Goal: Contribute content: Contribute content

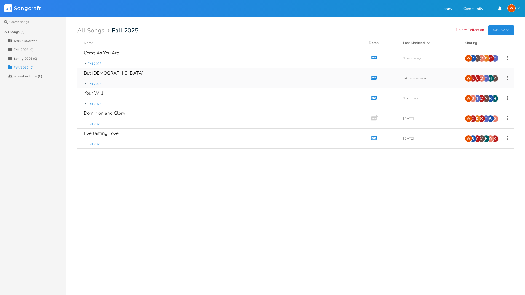
click at [95, 73] on div "But [DEMOGRAPHIC_DATA]" at bounding box center [114, 73] width 60 height 5
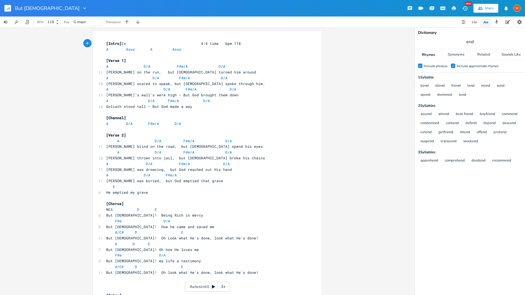
click at [409, 8] on icon "button" at bounding box center [409, 8] width 5 height 5
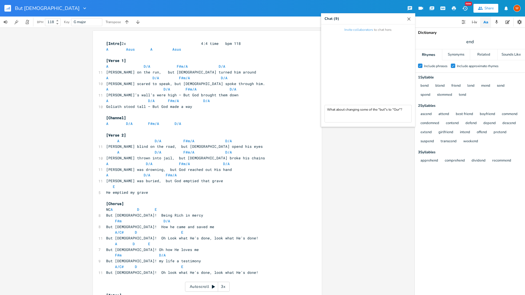
type textarea "What about changing some of the "but"s to "Our"?"
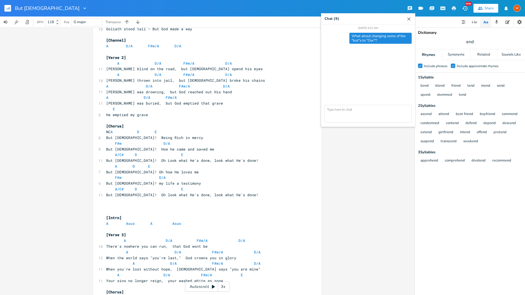
scroll to position [73, 0]
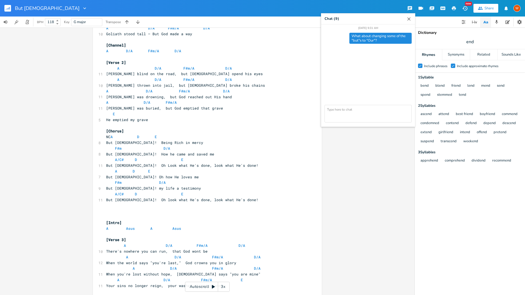
click at [328, 111] on textarea at bounding box center [367, 114] width 87 height 18
click at [411, 20] on icon "button" at bounding box center [409, 19] width 6 height 6
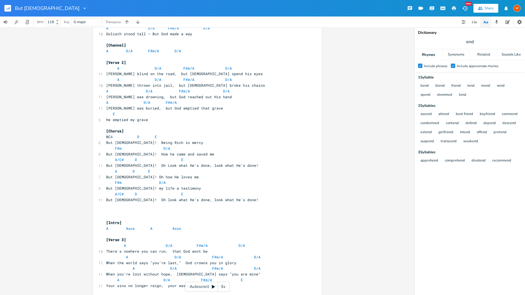
click at [410, 9] on icon "button" at bounding box center [409, 8] width 4 height 4
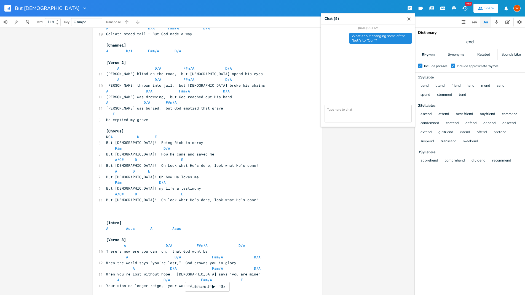
click at [410, 9] on icon "button" at bounding box center [409, 8] width 4 height 4
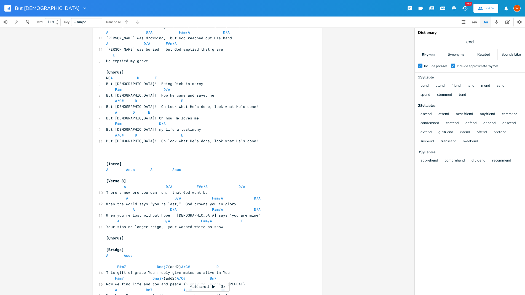
scroll to position [263, 0]
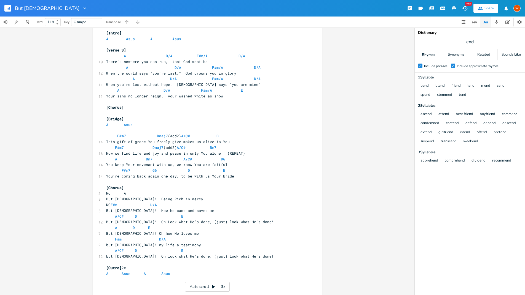
click at [8, 9] on icon "button" at bounding box center [8, 9] width 1 height 2
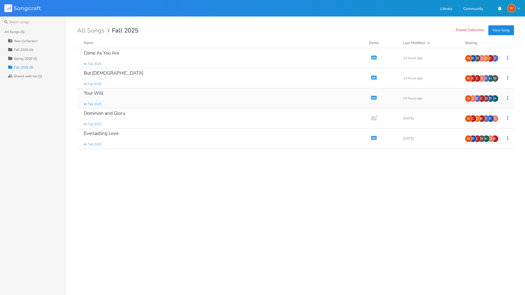
click at [96, 93] on div "Your Will" at bounding box center [93, 93] width 19 height 5
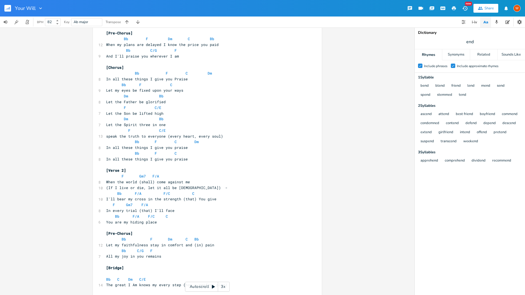
scroll to position [150, 0]
drag, startPoint x: 151, startPoint y: 182, endPoint x: 136, endPoint y: 182, distance: 14.3
click at [136, 182] on span "When the world (shall) come against me" at bounding box center [148, 181] width 84 height 5
type textarea "will"
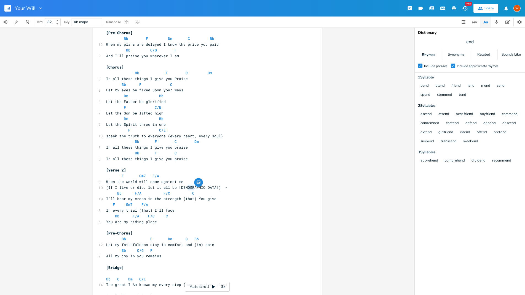
type textarea ")"
drag, startPoint x: 192, startPoint y: 188, endPoint x: 188, endPoint y: 189, distance: 3.9
click at [188, 189] on span "(If I live or die, let it all be [DEMOGRAPHIC_DATA]) -" at bounding box center [166, 187] width 121 height 5
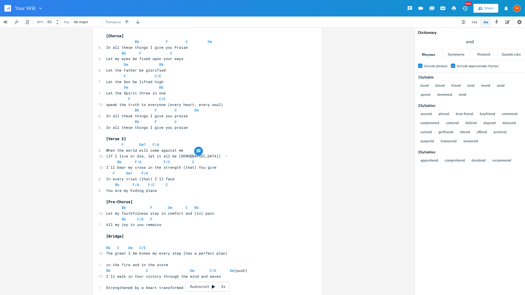
scroll to position [189, 0]
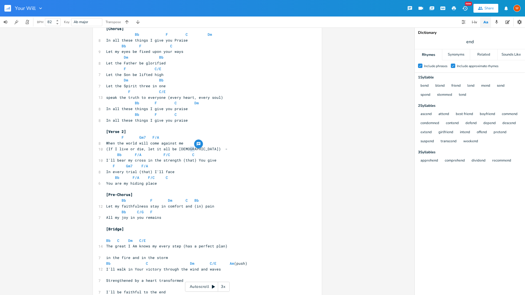
click at [150, 172] on span "In every trial (that) I'll face" at bounding box center [140, 171] width 68 height 5
click at [139, 173] on span "In every trial (that I'll face" at bounding box center [139, 171] width 66 height 5
click at [141, 168] on span "F/A" at bounding box center [144, 166] width 7 height 5
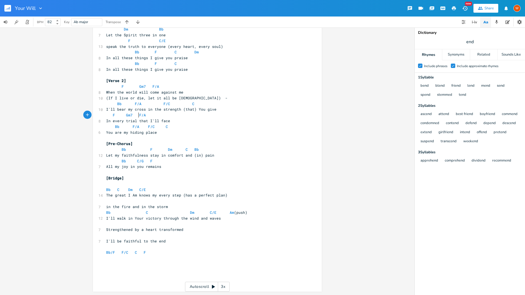
scroll to position [0, 0]
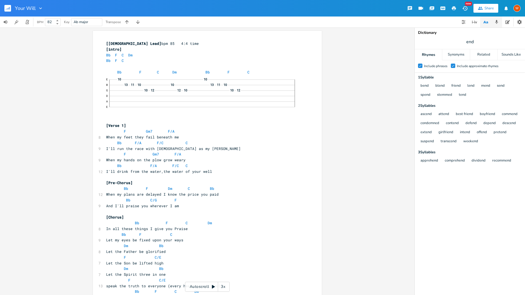
click at [495, 22] on icon "button" at bounding box center [496, 22] width 3 height 4
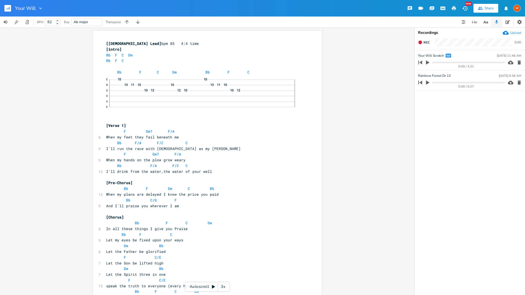
click at [516, 34] on div "Upload" at bounding box center [515, 33] width 11 height 4
click at [428, 62] on icon "button" at bounding box center [427, 63] width 3 height 4
click at [428, 64] on icon "button" at bounding box center [427, 62] width 4 height 4
click at [449, 74] on icon "button" at bounding box center [448, 75] width 5 height 3
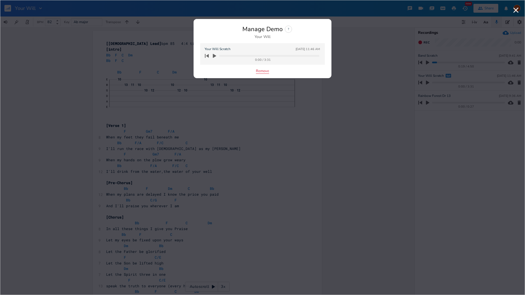
click at [264, 71] on button "Remove" at bounding box center [262, 71] width 13 height 5
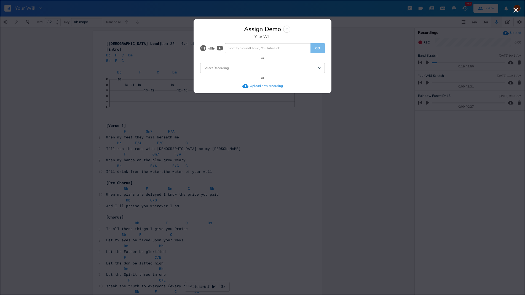
click at [287, 70] on div "Select Recording Dropdown" at bounding box center [262, 68] width 125 height 10
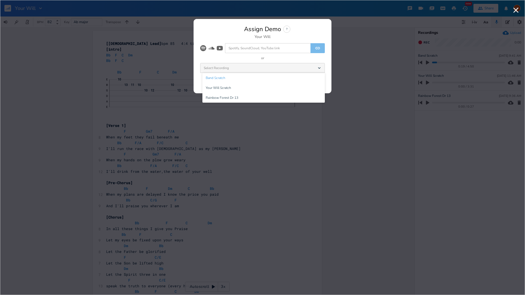
click at [275, 78] on li "Band Scratch" at bounding box center [263, 78] width 122 height 10
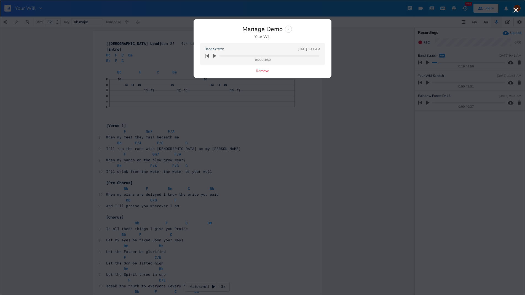
drag, startPoint x: 372, startPoint y: 93, endPoint x: 366, endPoint y: 88, distance: 7.3
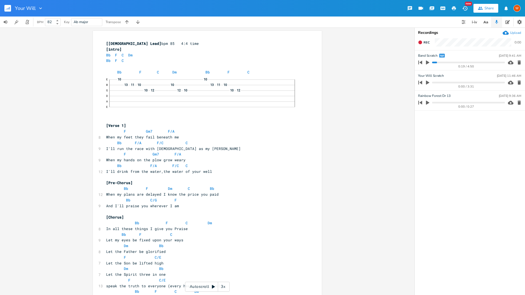
click at [9, 11] on rect "button" at bounding box center [7, 8] width 7 height 7
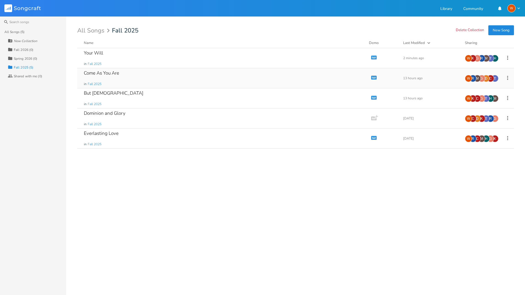
click at [103, 75] on div "Come As You Are" at bounding box center [101, 73] width 35 height 5
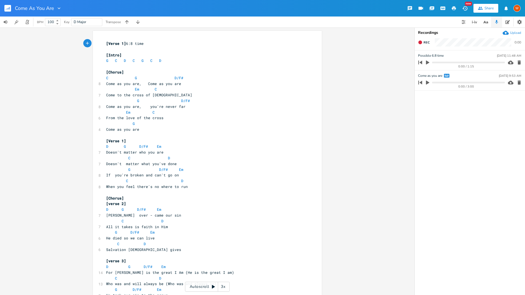
click at [503, 31] on icon "button" at bounding box center [505, 33] width 6 height 6
click at [115, 61] on span "C" at bounding box center [116, 60] width 2 height 5
click at [125, 60] on span "G C D C G C D" at bounding box center [139, 60] width 66 height 5
type textarea "-"
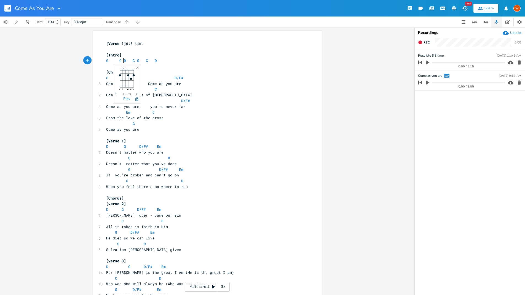
scroll to position [0, 1]
click at [239, 121] on pre "G" at bounding box center [204, 124] width 199 height 6
click at [107, 79] on span "C G D/F#" at bounding box center [150, 77] width 88 height 5
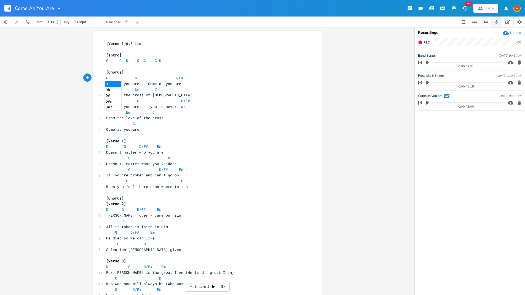
type textarea "D"
click at [116, 83] on li "D" at bounding box center [113, 84] width 17 height 6
type textarea "C"
click at [234, 138] on pre "[Verse 1]" at bounding box center [204, 141] width 199 height 6
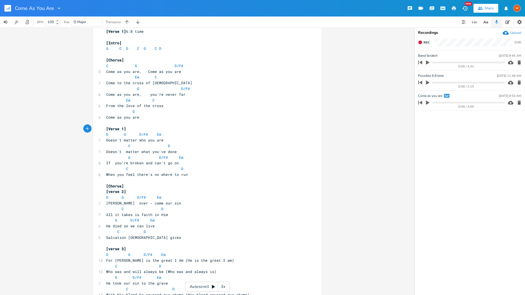
scroll to position [0, 0]
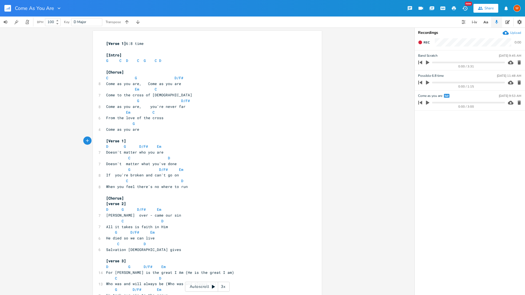
click at [446, 94] on icon "button" at bounding box center [447, 96] width 6 height 6
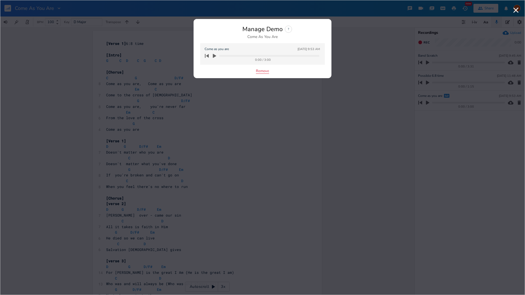
click at [266, 71] on button "Remove" at bounding box center [262, 71] width 13 height 5
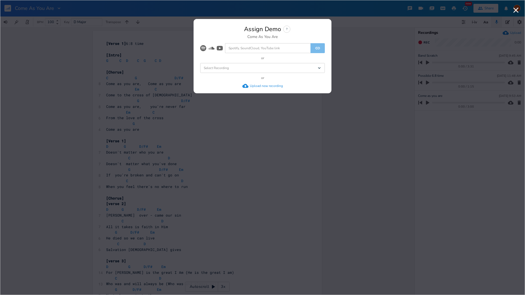
click at [287, 64] on div "Select Recording Dropdown" at bounding box center [262, 68] width 125 height 10
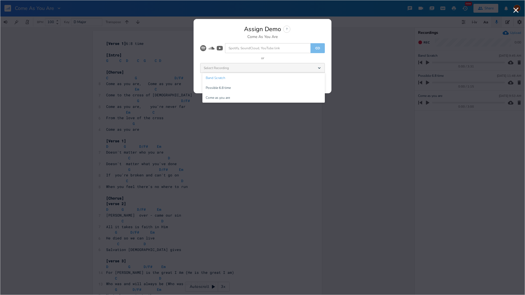
click at [274, 77] on li "Band Scratch" at bounding box center [263, 78] width 122 height 10
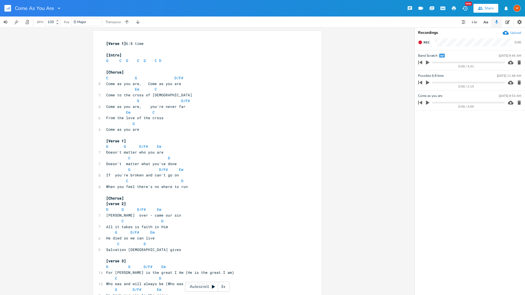
click at [7, 9] on icon "button" at bounding box center [7, 8] width 1 height 1
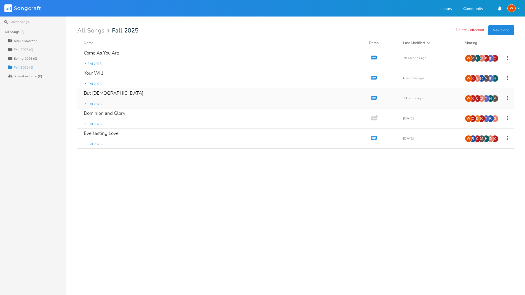
click at [98, 96] on div "But [DEMOGRAPHIC_DATA]" at bounding box center [114, 93] width 60 height 5
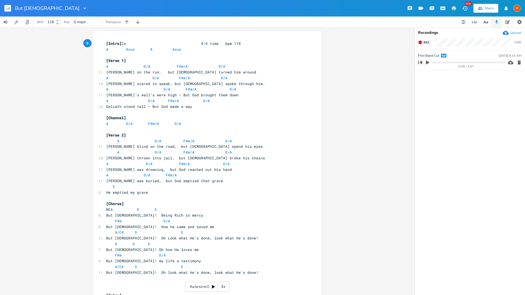
click at [409, 11] on icon "button" at bounding box center [409, 8] width 5 height 5
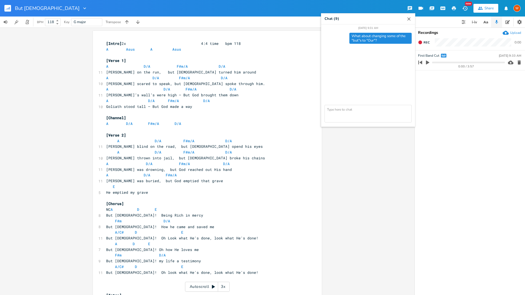
click at [410, 8] on icon "button" at bounding box center [409, 8] width 4 height 4
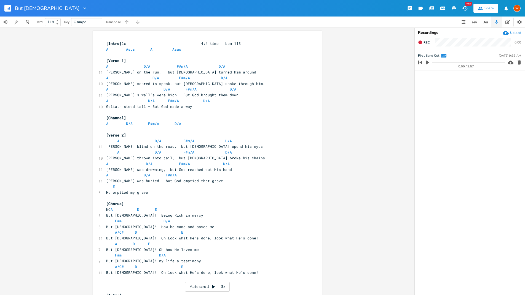
click at [425, 62] on icon "button" at bounding box center [427, 62] width 5 height 5
click at [428, 63] on icon "button" at bounding box center [427, 63] width 3 height 4
click at [7, 7] on rect "button" at bounding box center [7, 8] width 7 height 7
